Goal: Information Seeking & Learning: Learn about a topic

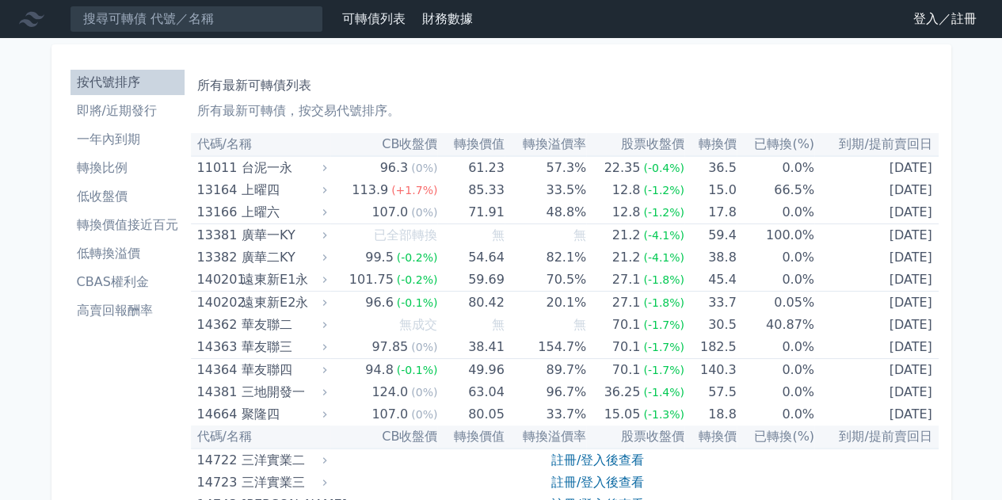
click at [252, 35] on nav "可轉債列表 財務數據 可轉債列表 財務數據 登入／註冊 登入／註冊" at bounding box center [501, 19] width 1002 height 38
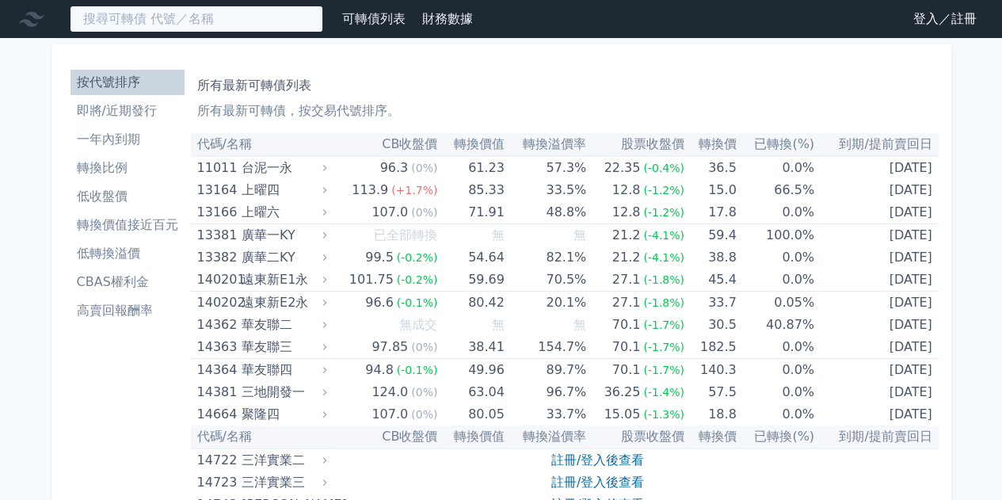
click at [255, 20] on input at bounding box center [196, 19] width 253 height 27
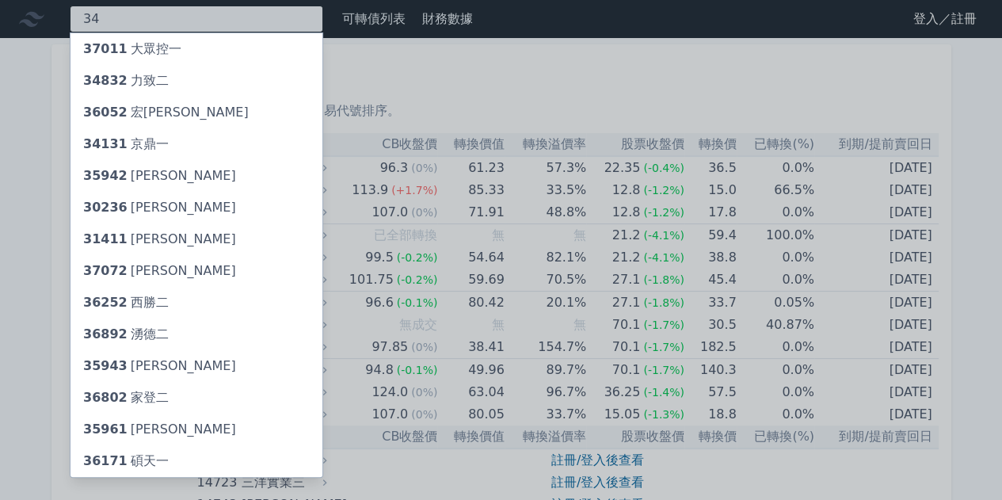
type input "3"
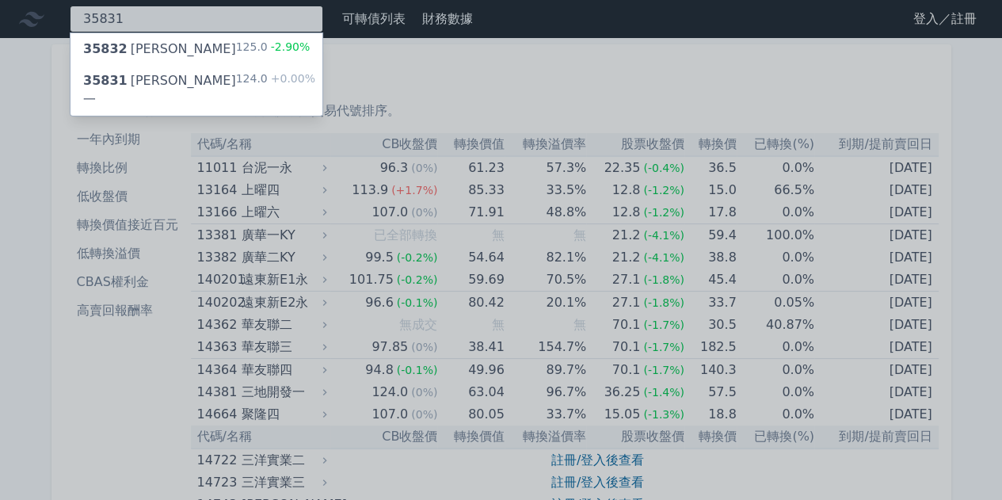
type input "35831"
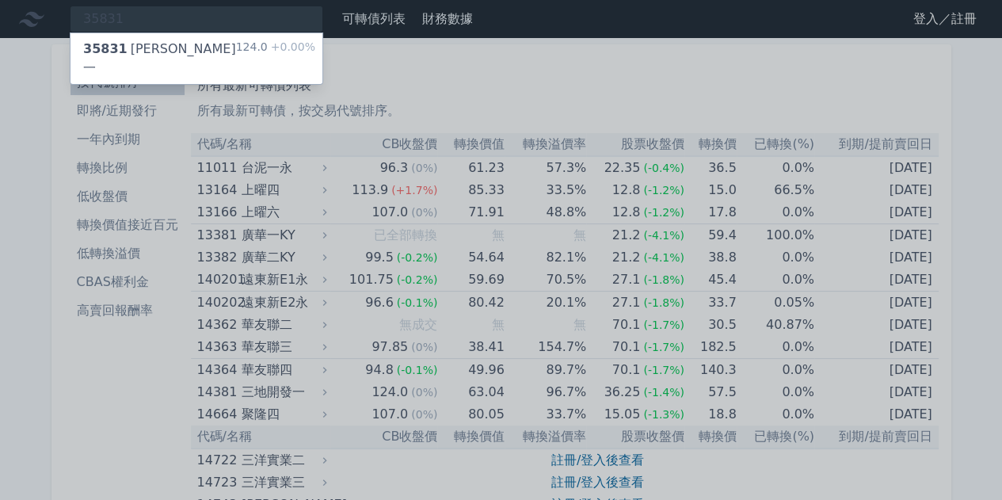
click at [272, 40] on span "+0.00%" at bounding box center [292, 46] width 48 height 13
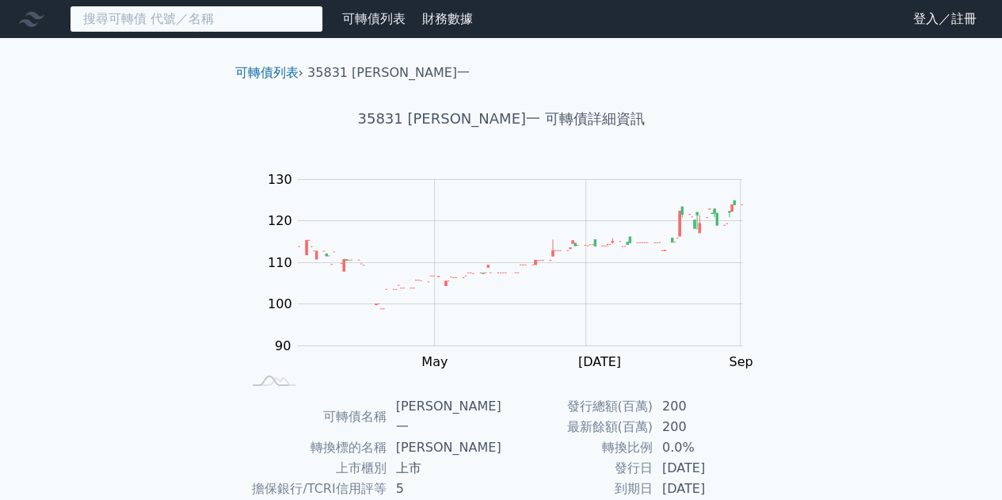
click at [152, 13] on input at bounding box center [196, 19] width 253 height 27
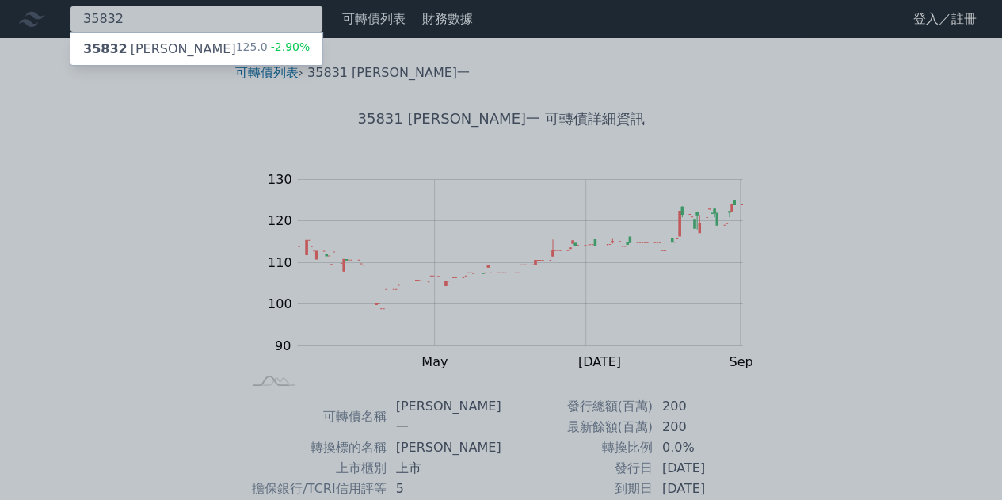
type input "35832"
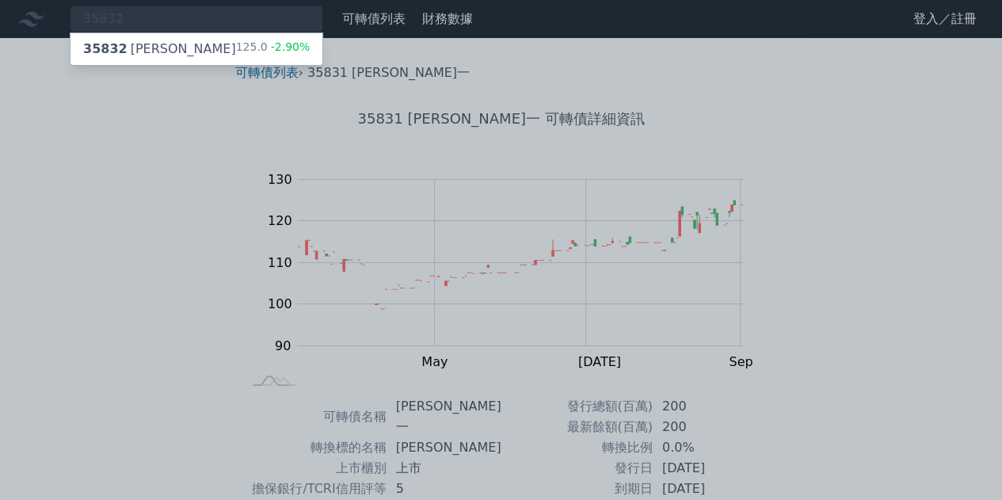
click at [165, 37] on div "35832 [PERSON_NAME]二 125.0 -2.90%" at bounding box center [196, 49] width 252 height 32
